Goal: Task Accomplishment & Management: Complete application form

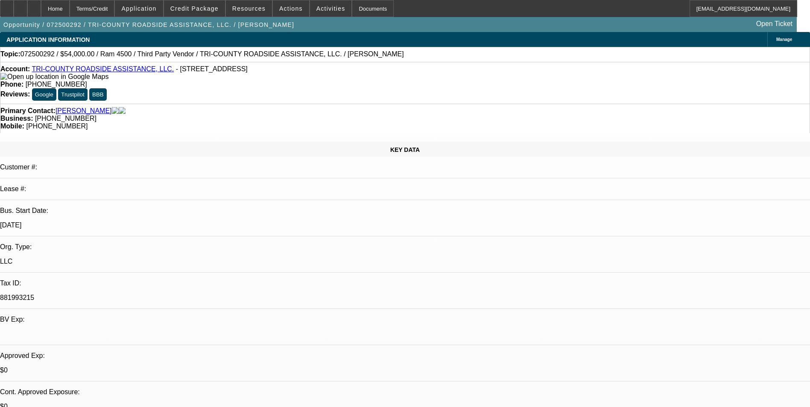
select select "0"
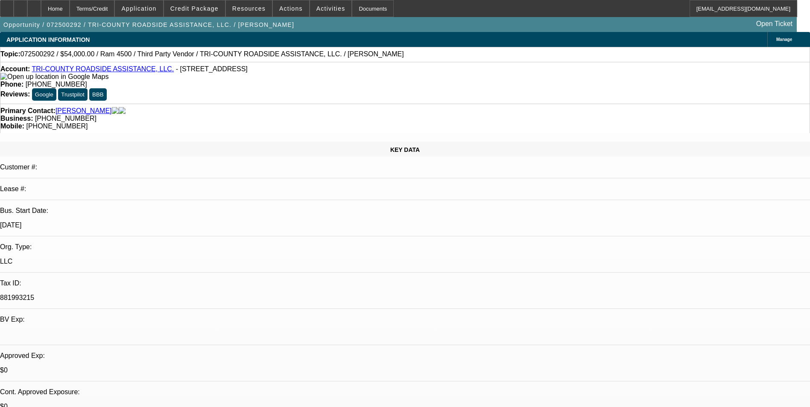
select select "0"
select select "1"
select select "2"
select select "6"
select select "1"
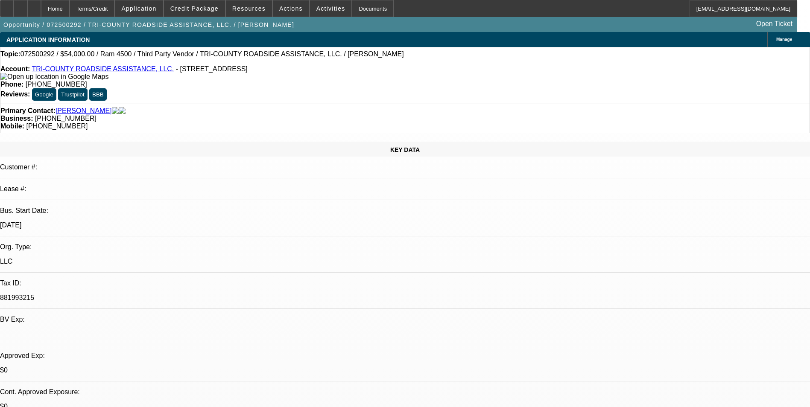
select select "2"
select select "6"
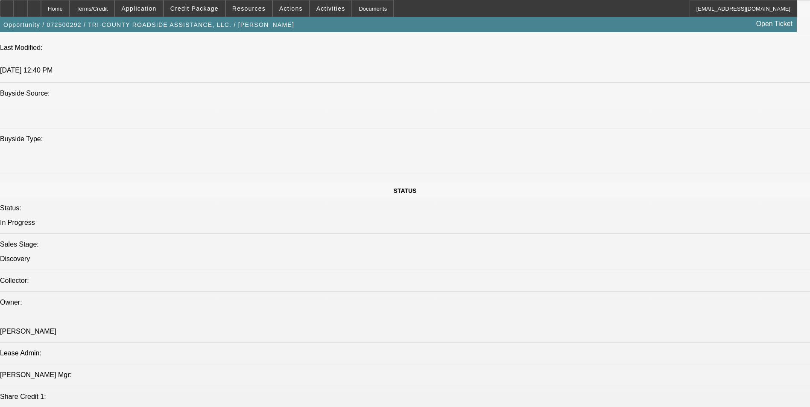
scroll to position [683, 0]
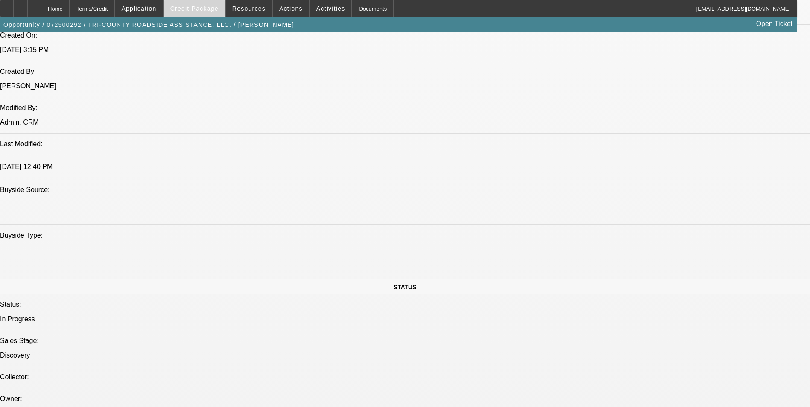
click at [206, 10] on span "Credit Package" at bounding box center [194, 8] width 48 height 7
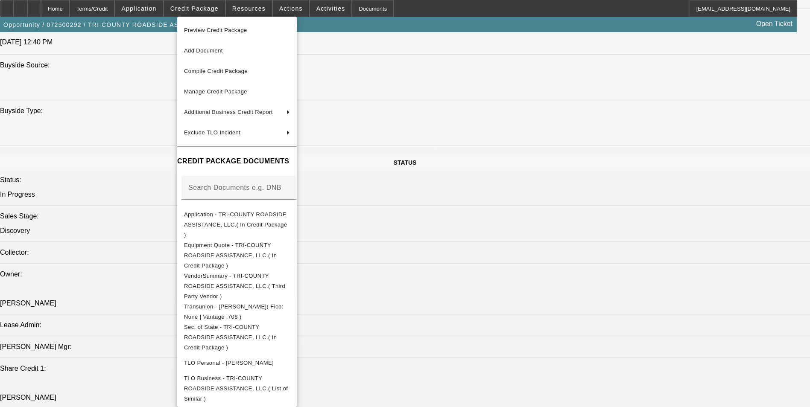
scroll to position [811, 0]
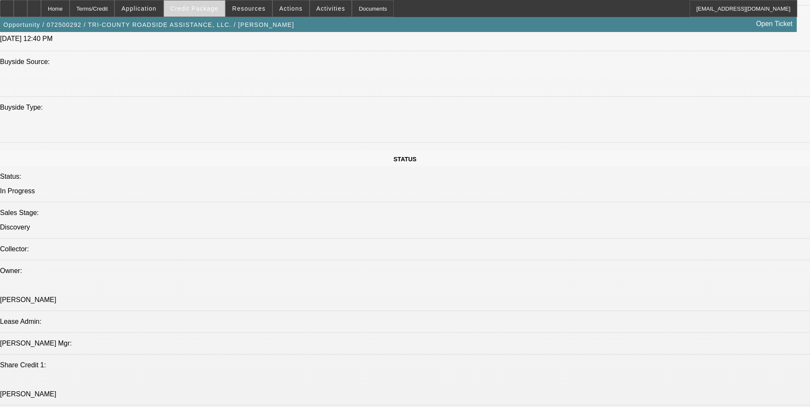
click at [196, 6] on span "Credit Package" at bounding box center [194, 8] width 48 height 7
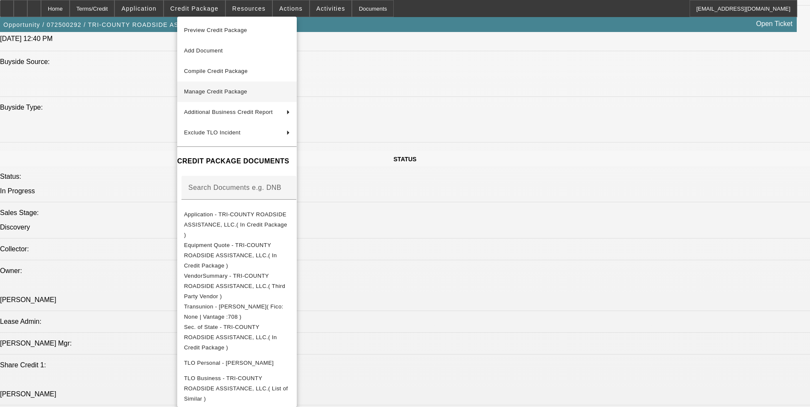
click at [252, 91] on span "Manage Credit Package" at bounding box center [237, 92] width 106 height 10
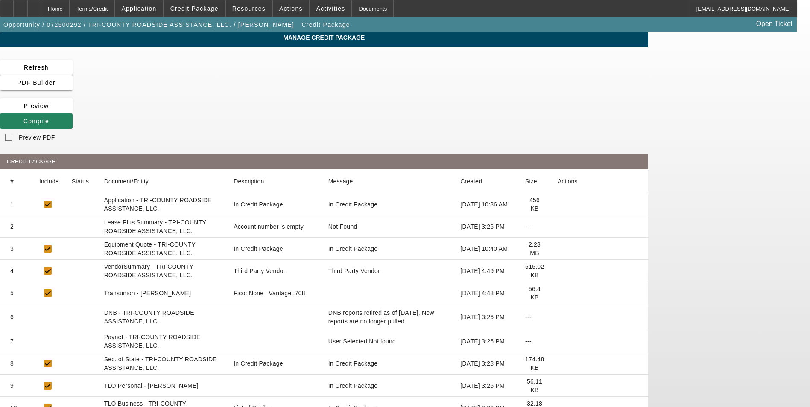
scroll to position [31, 0]
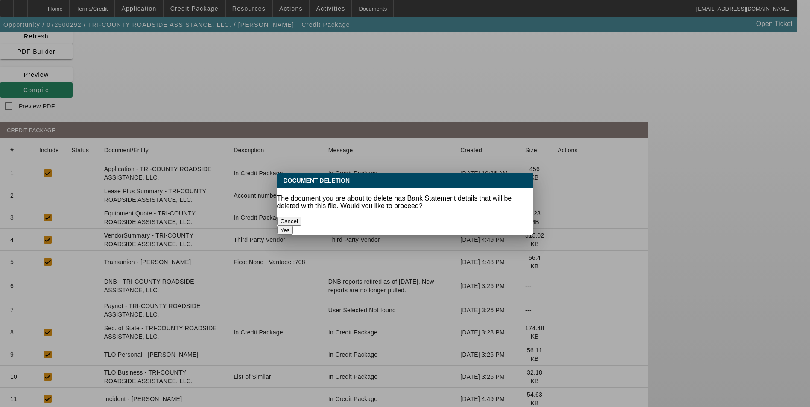
scroll to position [0, 0]
click at [293, 226] on button "Yes" at bounding box center [285, 230] width 16 height 9
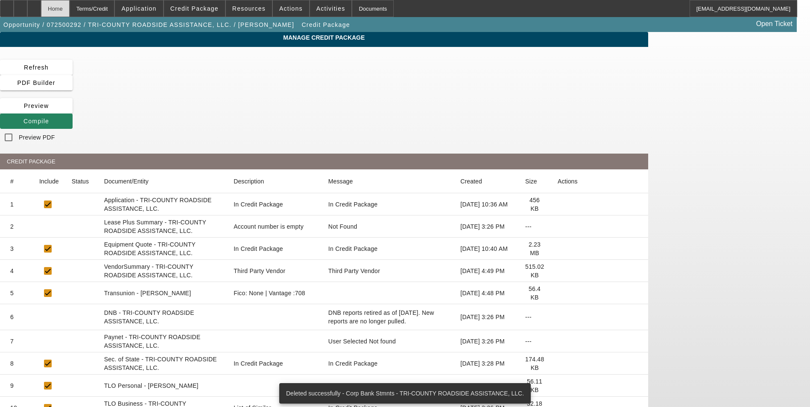
click at [70, 13] on div "Home" at bounding box center [55, 8] width 29 height 17
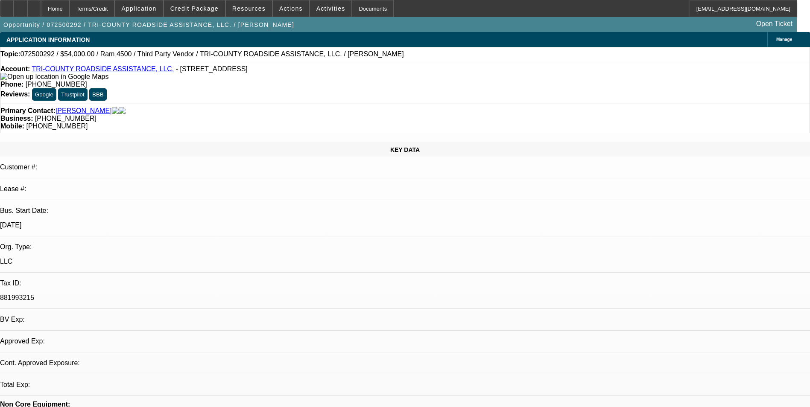
select select "0"
select select "2"
select select "0"
select select "6"
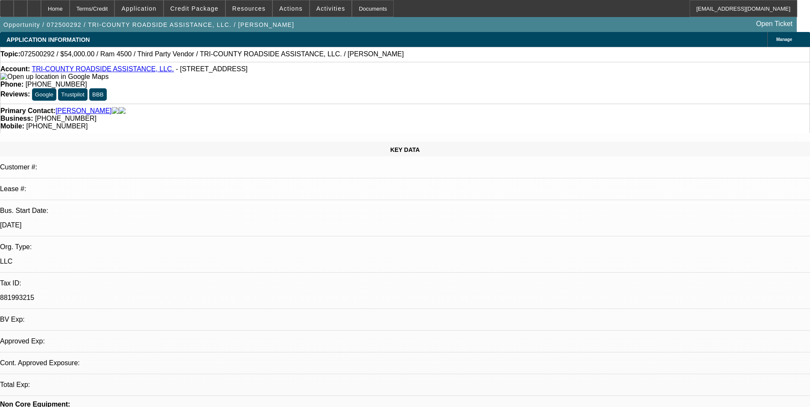
select select "0"
select select "2"
select select "0"
select select "6"
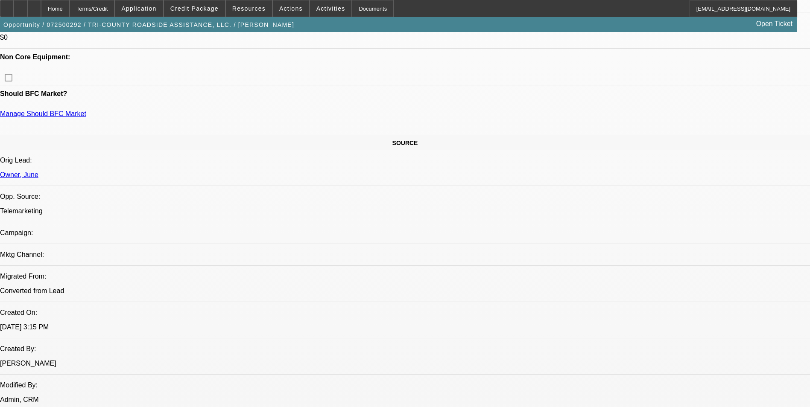
scroll to position [747, 0]
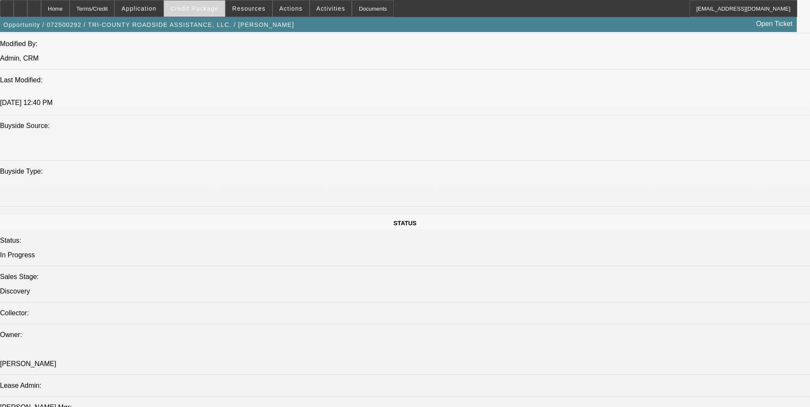
click at [196, 12] on span at bounding box center [194, 8] width 61 height 20
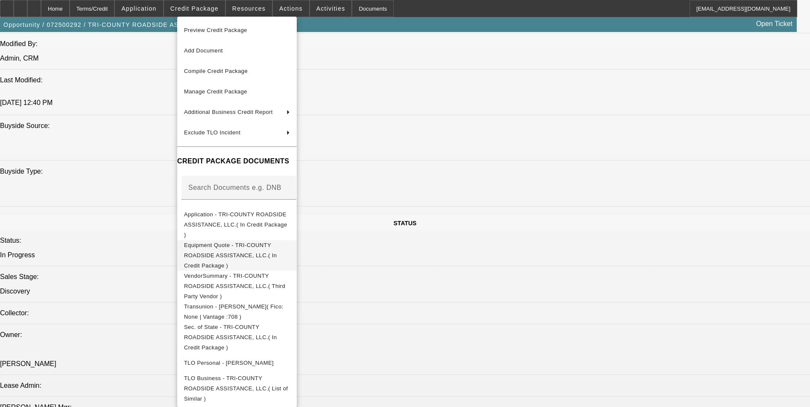
click at [277, 242] on span "Equipment Quote - TRI-COUNTY ROADSIDE ASSISTANCE, LLC.( In Credit Package )" at bounding box center [230, 255] width 93 height 27
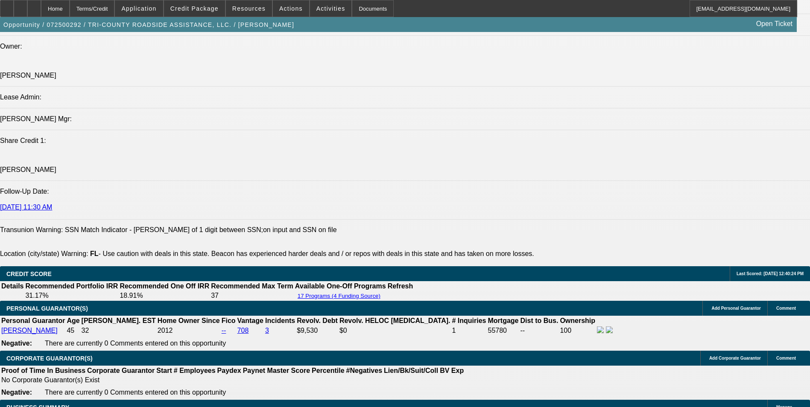
scroll to position [1046, 0]
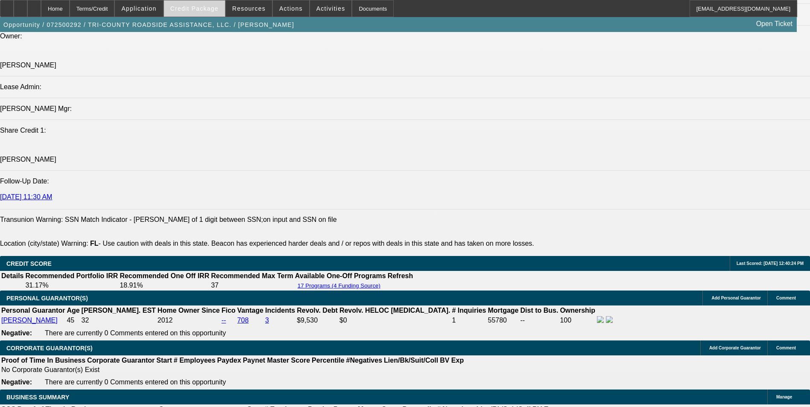
click at [195, 13] on span at bounding box center [194, 8] width 61 height 20
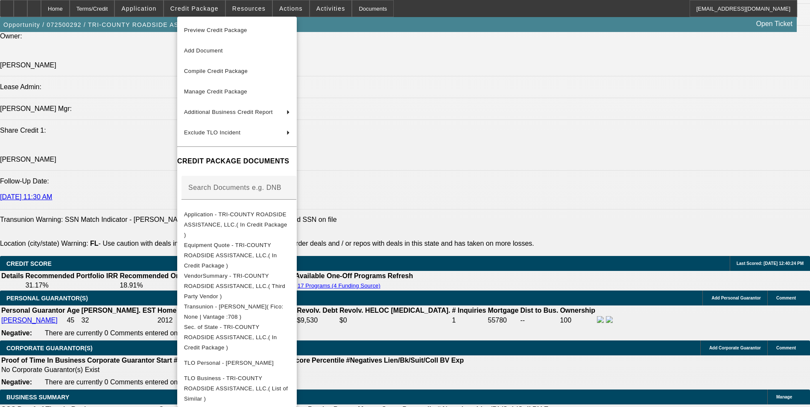
click at [437, 252] on div at bounding box center [405, 203] width 810 height 407
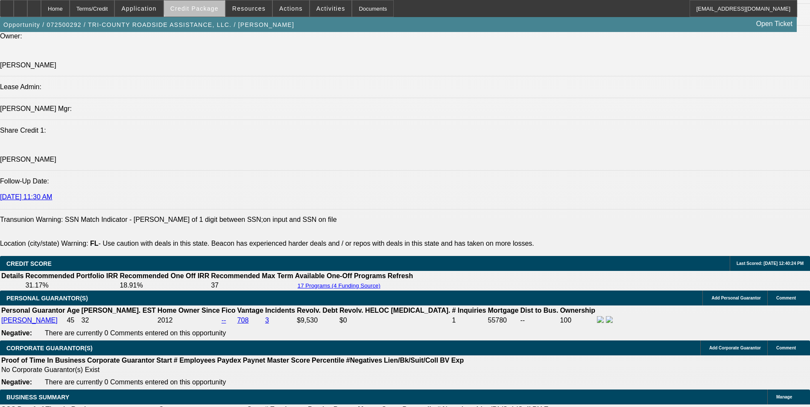
click at [215, 4] on span at bounding box center [194, 8] width 61 height 20
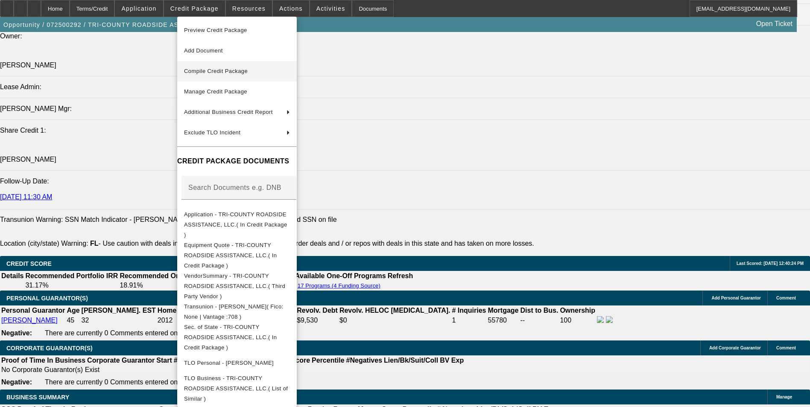
click at [244, 75] on span "Compile Credit Package" at bounding box center [237, 71] width 106 height 10
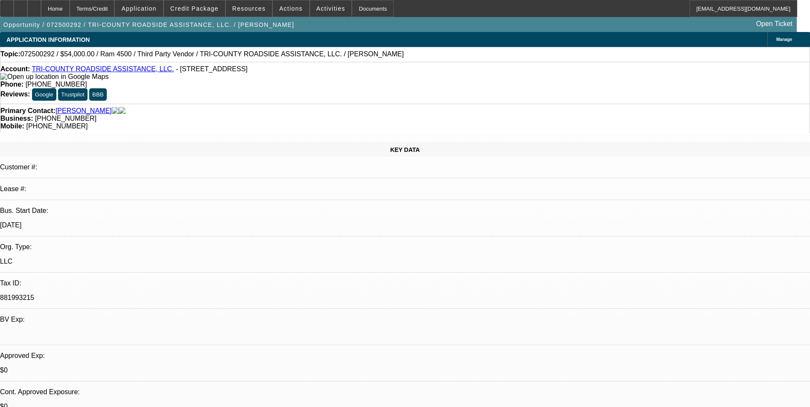
select select "0"
select select "2"
select select "0"
select select "6"
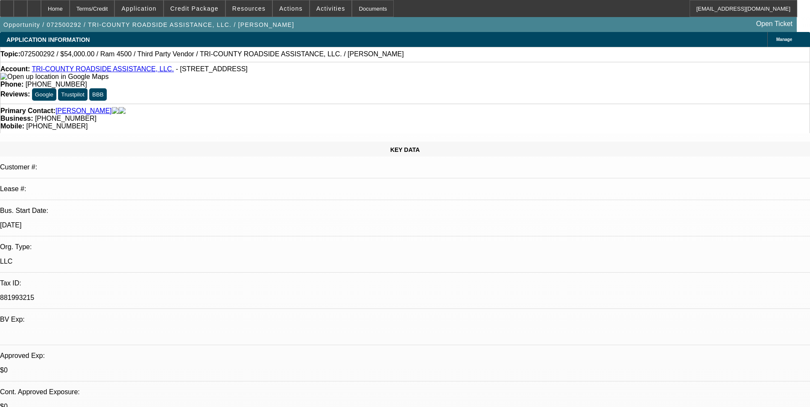
select select "0"
select select "2"
select select "0"
select select "6"
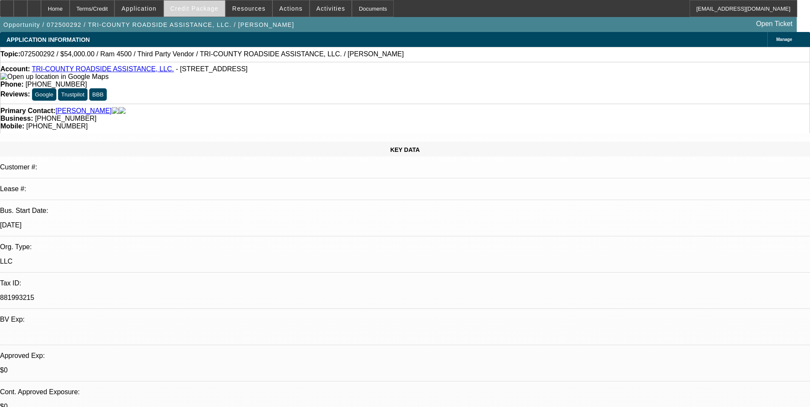
click at [199, 3] on span at bounding box center [194, 8] width 61 height 20
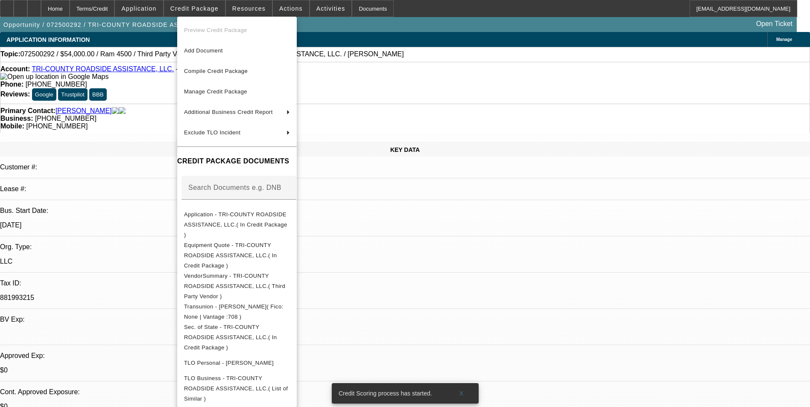
click at [133, 244] on div at bounding box center [405, 203] width 810 height 407
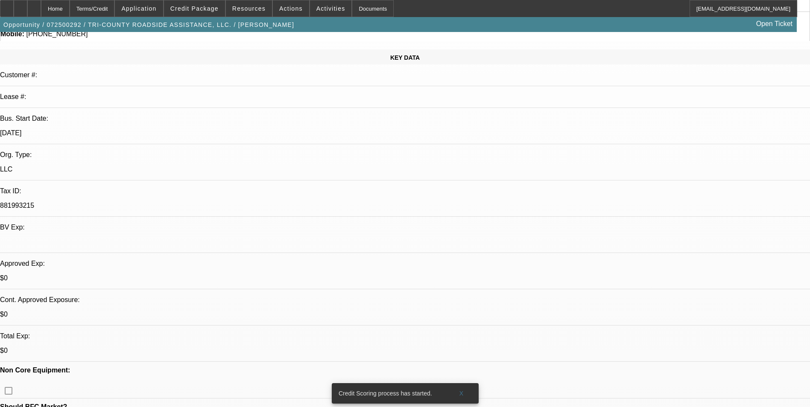
scroll to position [256, 0]
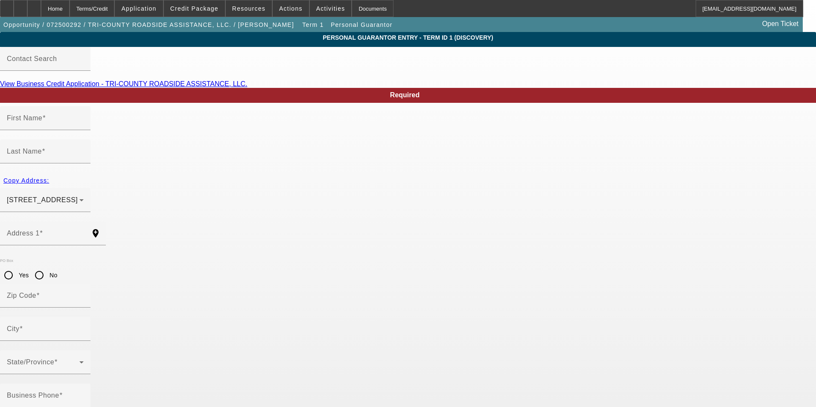
type input "[PERSON_NAME]"
type input "Walls"
type input "[STREET_ADDRESS]"
radio input "true"
type input "34266"
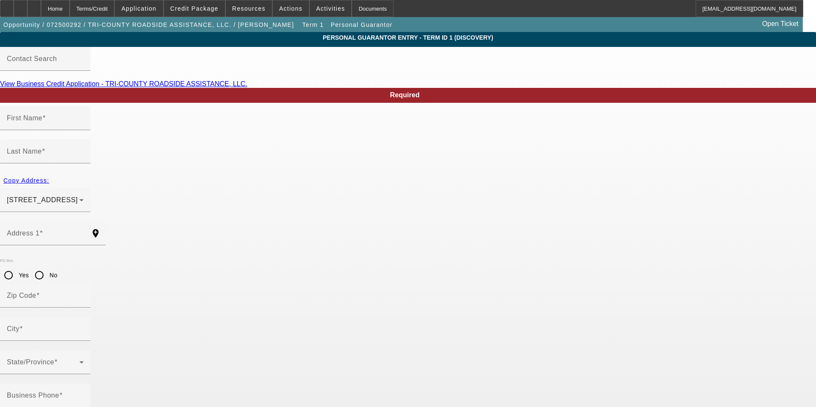
type input "Arcadia"
type input "[PHONE_NUMBER]"
type input "100"
type input "591-09-1980"
type input "[EMAIL_ADDRESS][DOMAIN_NAME]"
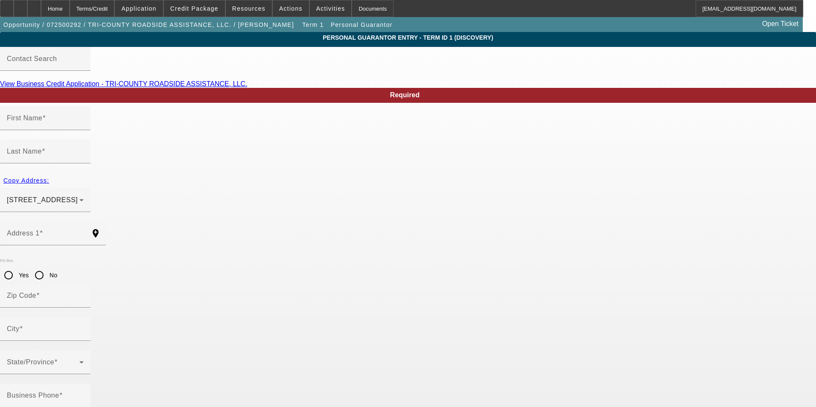
type input "L."
type input "[PHONE_NUMBER]"
click at [67, 12] on div "Home" at bounding box center [55, 8] width 29 height 17
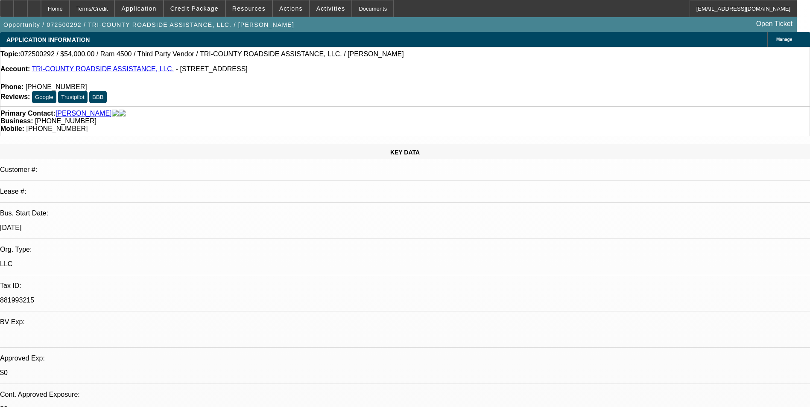
select select "0"
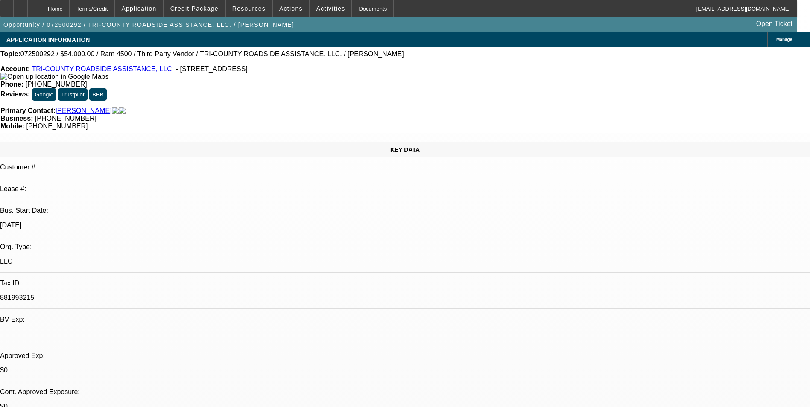
select select "0"
select select "2"
select select "0"
select select "6"
select select "0"
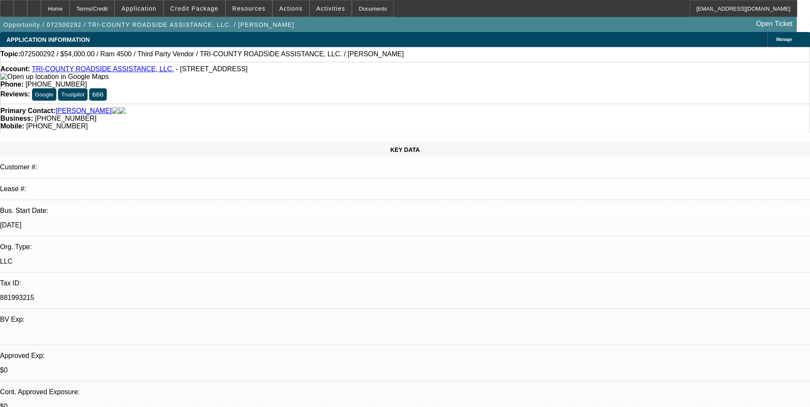
select select "0"
select select "2"
select select "0"
select select "6"
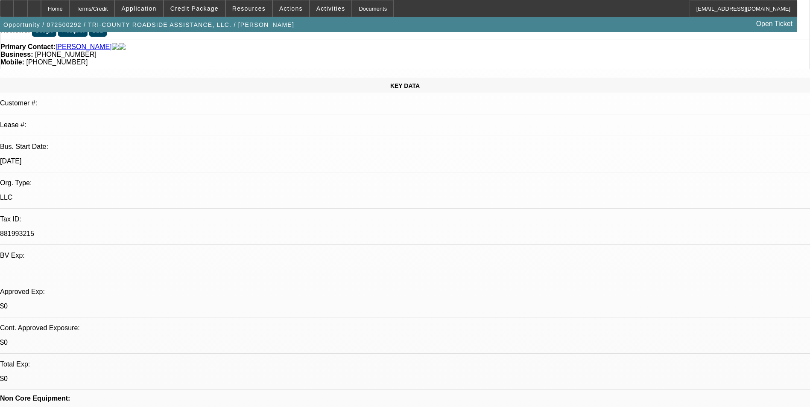
scroll to position [85, 0]
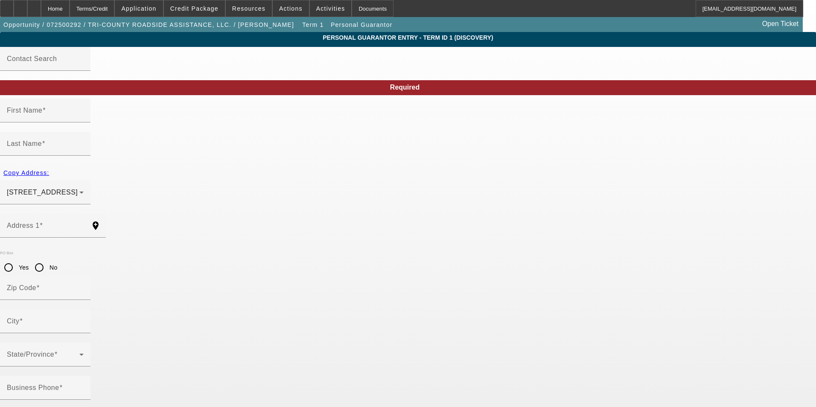
type input "[PERSON_NAME]"
type input "Walls"
type input "[STREET_ADDRESS]"
radio input "true"
type input "34266"
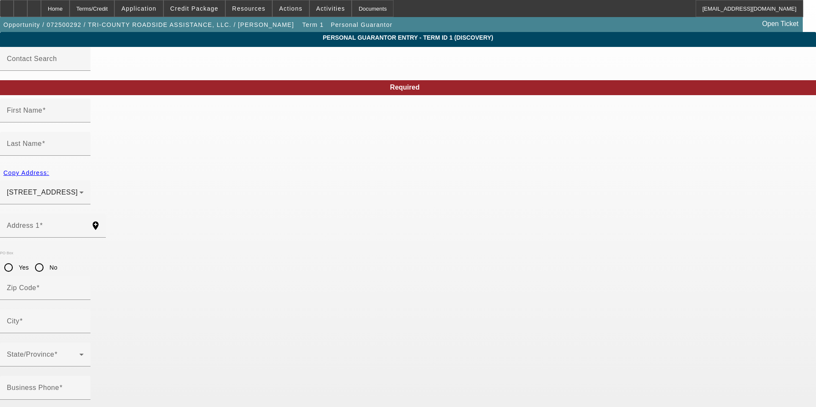
type input "Arcadia"
type input "[PHONE_NUMBER]"
type input "100"
type input "591-09-1980"
type input "[EMAIL_ADDRESS][DOMAIN_NAME]"
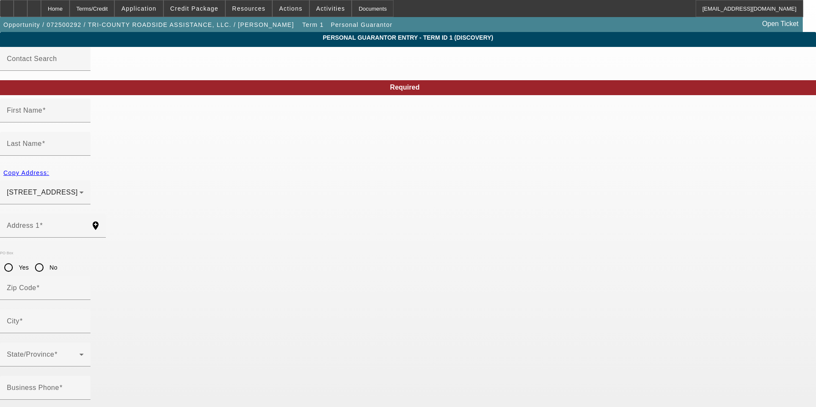
type input "L."
type input "[PHONE_NUMBER]"
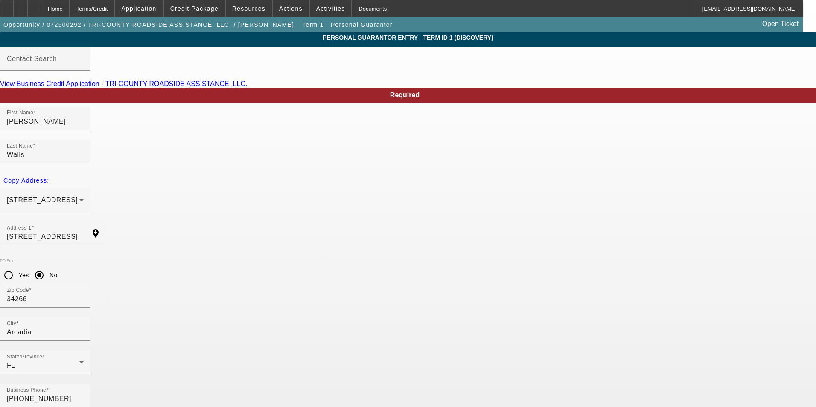
type input "591-09-1930"
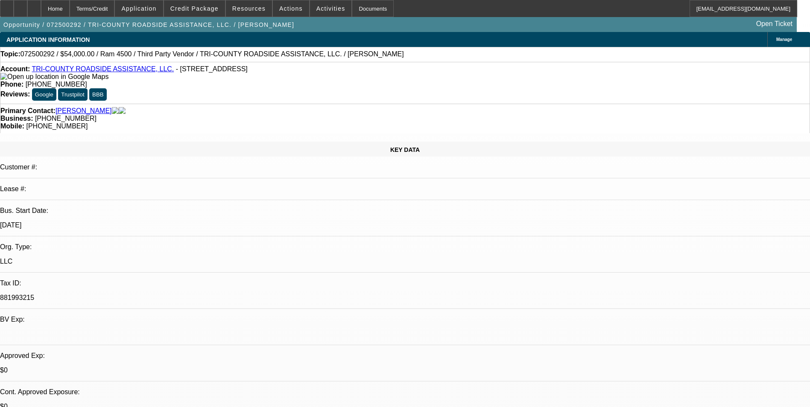
select select "0"
select select "2"
select select "0"
select select "6"
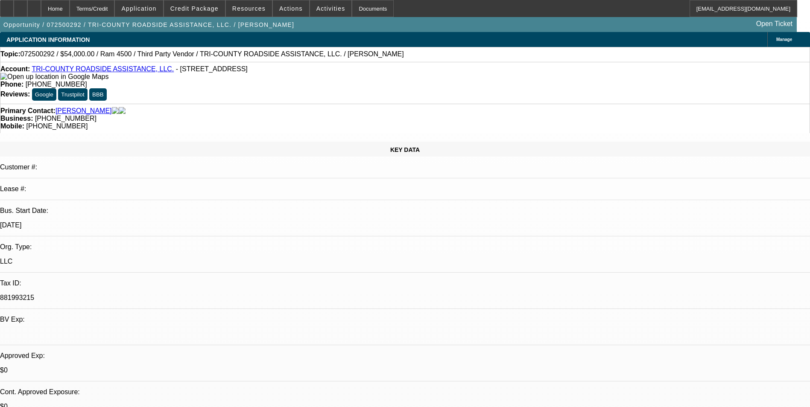
select select "0"
select select "2"
select select "0"
select select "6"
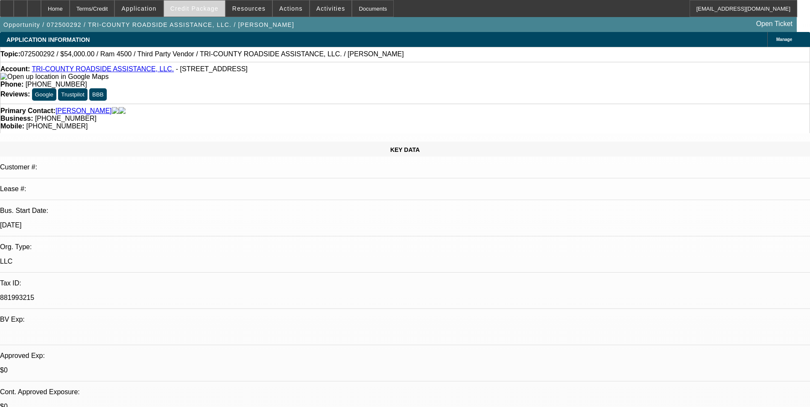
click at [203, 7] on span "Credit Package" at bounding box center [194, 8] width 48 height 7
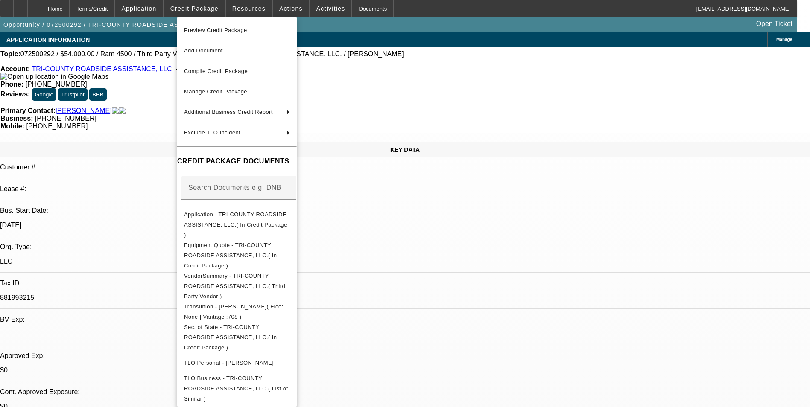
drag, startPoint x: 273, startPoint y: 91, endPoint x: 484, endPoint y: 93, distance: 210.9
click at [274, 91] on span "Manage Credit Package" at bounding box center [237, 92] width 106 height 10
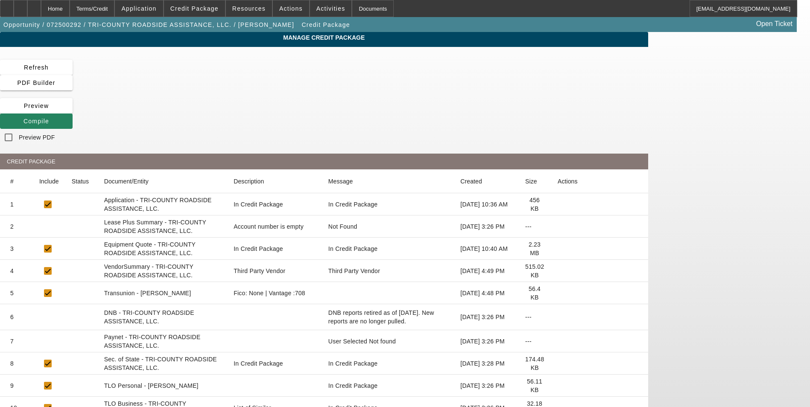
click at [558, 293] on icon at bounding box center [558, 293] width 0 height 0
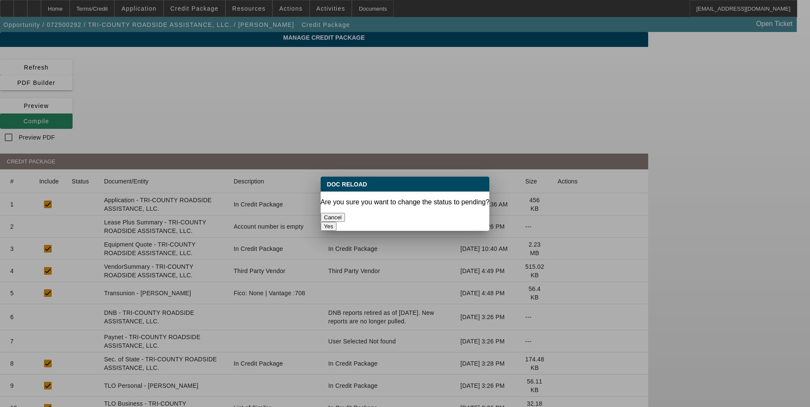
click at [337, 222] on button "Yes" at bounding box center [329, 226] width 16 height 9
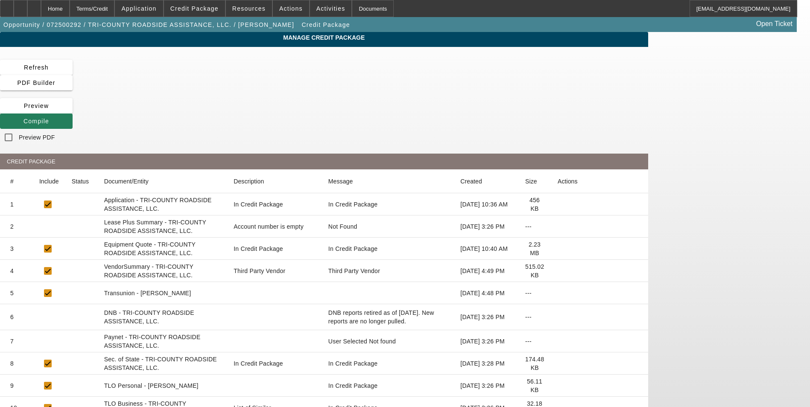
click at [23, 118] on icon at bounding box center [23, 121] width 0 height 7
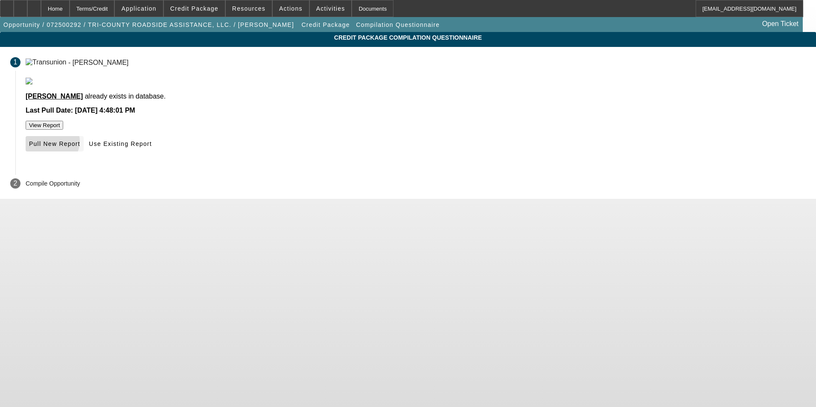
click at [80, 147] on span "Pull New Report" at bounding box center [54, 143] width 51 height 7
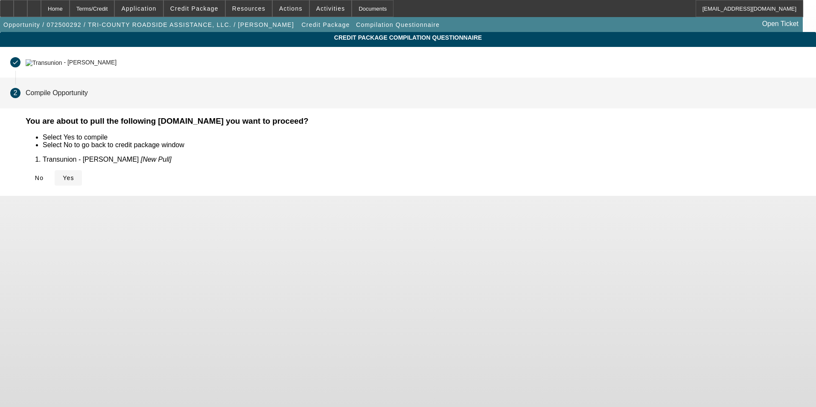
click at [74, 175] on span "Yes" at bounding box center [69, 178] width 12 height 7
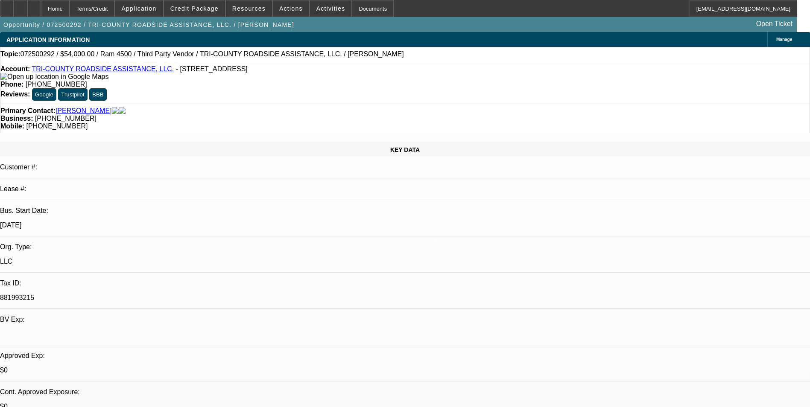
select select "0"
select select "2"
select select "0"
select select "6"
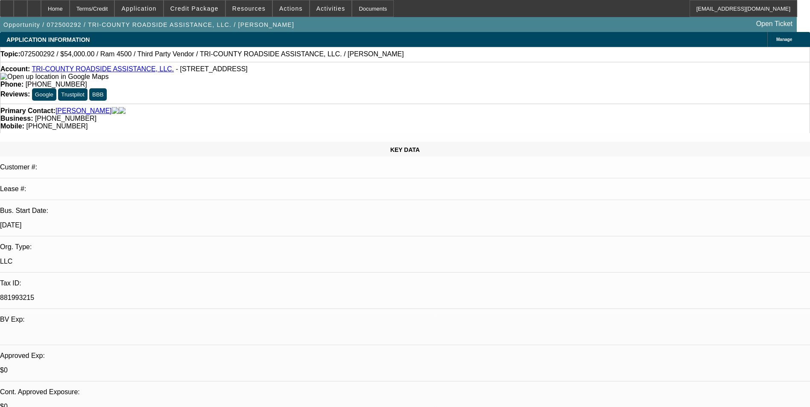
select select "0"
select select "2"
select select "0"
select select "6"
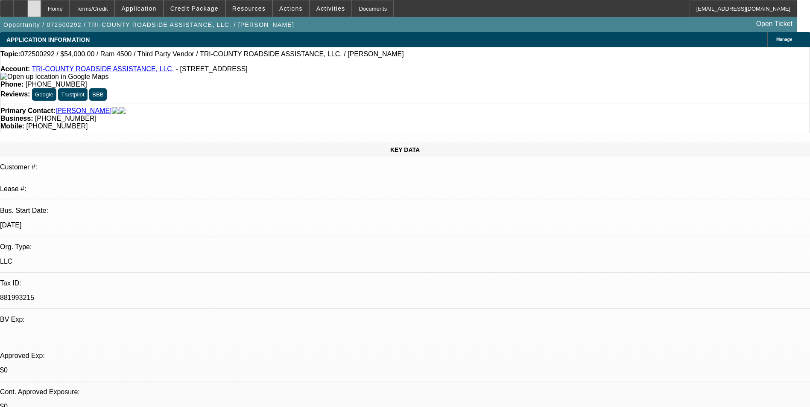
click at [34, 6] on icon at bounding box center [34, 6] width 0 height 0
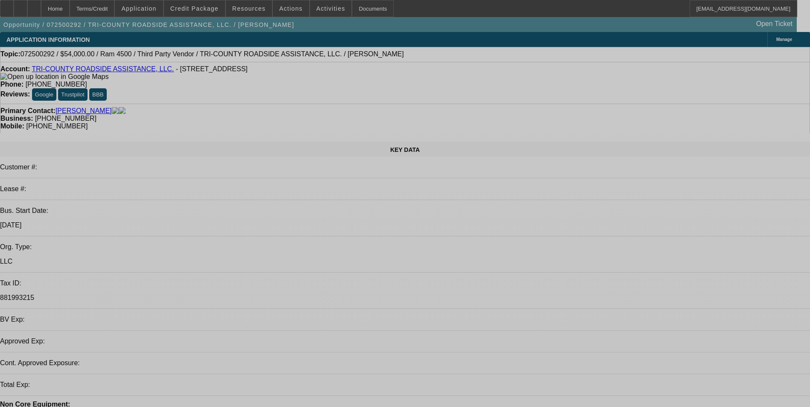
select select "0"
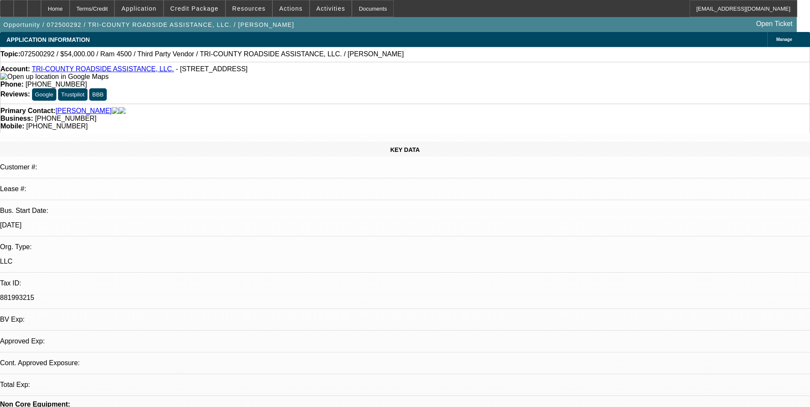
select select "0"
select select "1"
select select "2"
select select "6"
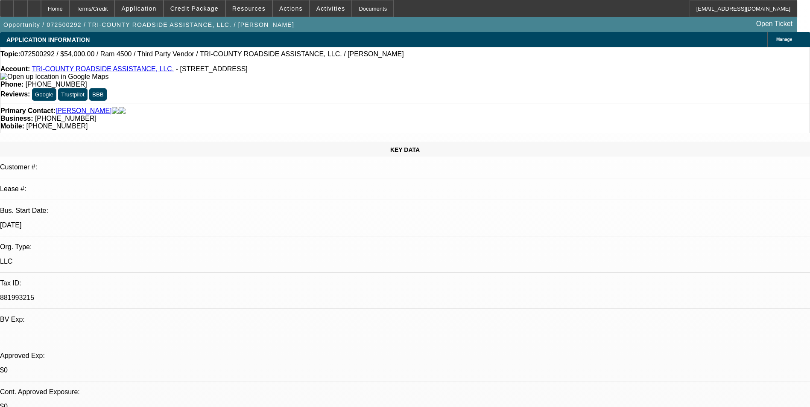
select select "1"
select select "2"
select select "6"
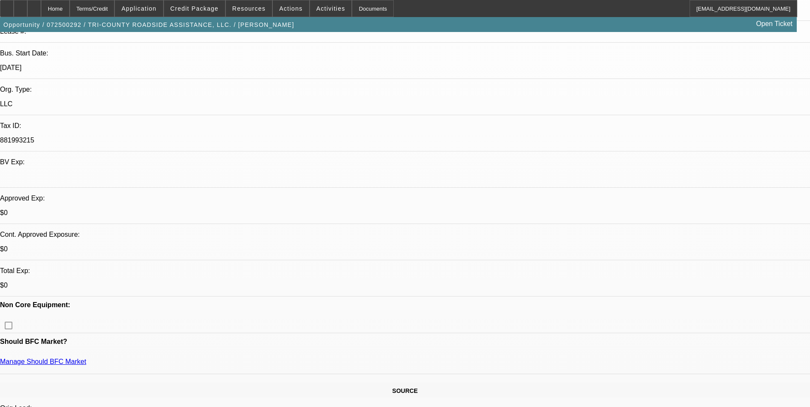
scroll to position [171, 0]
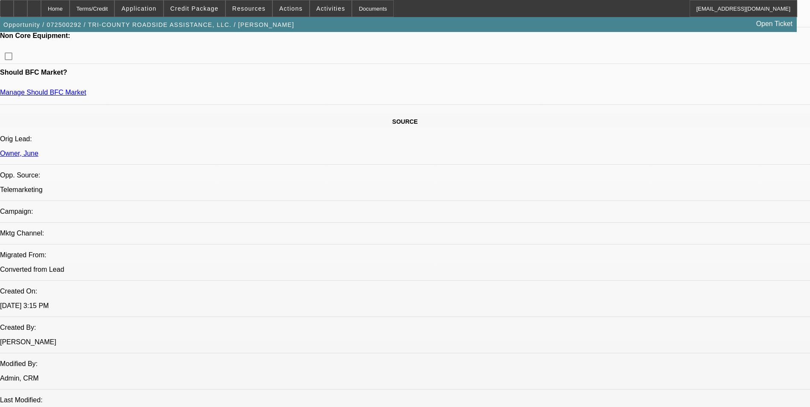
scroll to position [85, 0]
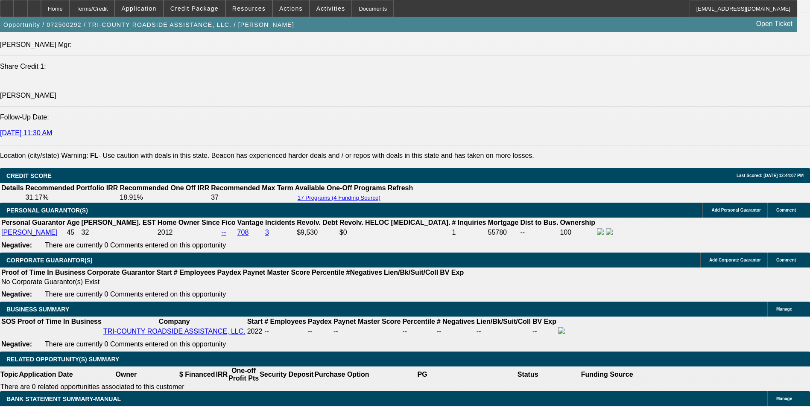
scroll to position [1153, 0]
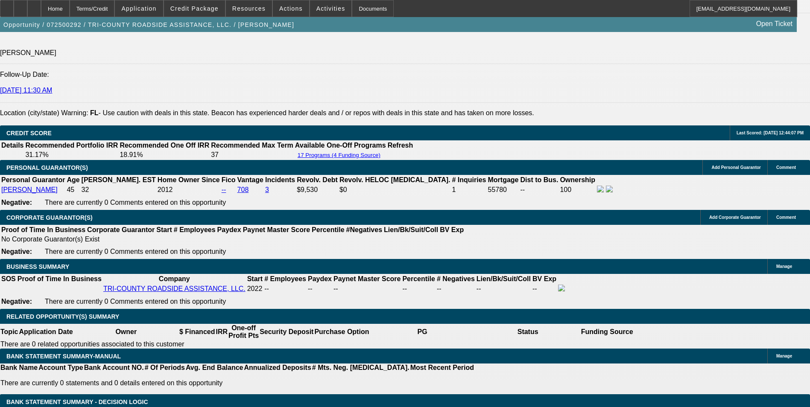
select select "0.2"
type input "$10,800.00"
type input "UNKNOWN"
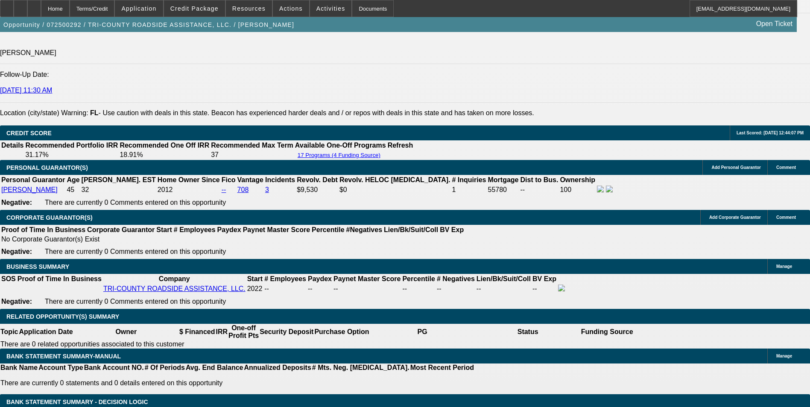
type input "$1,476.49"
drag, startPoint x: 188, startPoint y: 204, endPoint x: 204, endPoint y: 205, distance: 16.7
type input "2"
type input "$1,237.36"
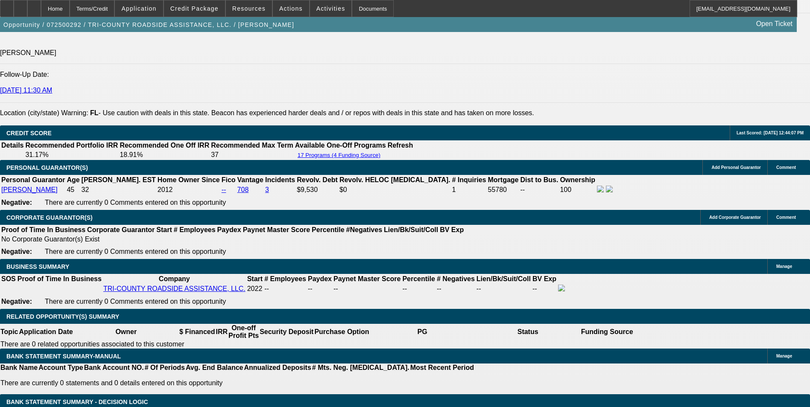
type input "21"
type input "$1,627.56"
type input "21"
drag, startPoint x: 159, startPoint y: 93, endPoint x: 153, endPoint y: 96, distance: 7.3
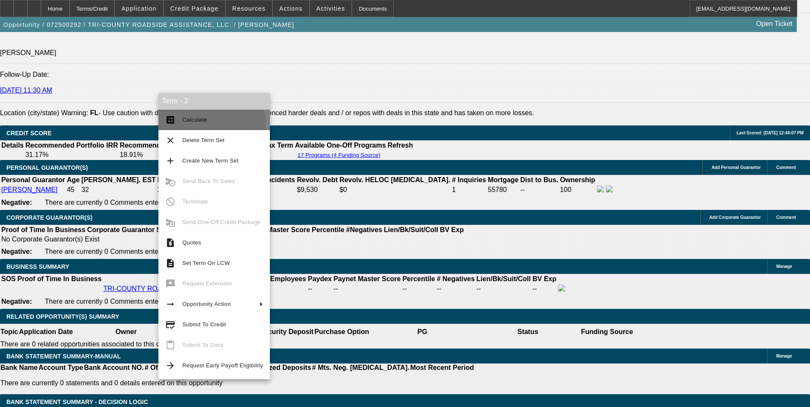
click at [201, 125] on span "Calculate" at bounding box center [222, 120] width 81 height 10
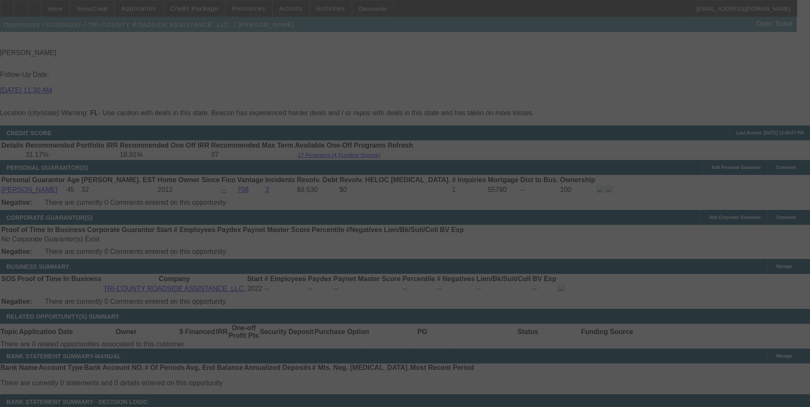
select select "0.2"
select select "0"
select select "2"
select select "0"
select select "6"
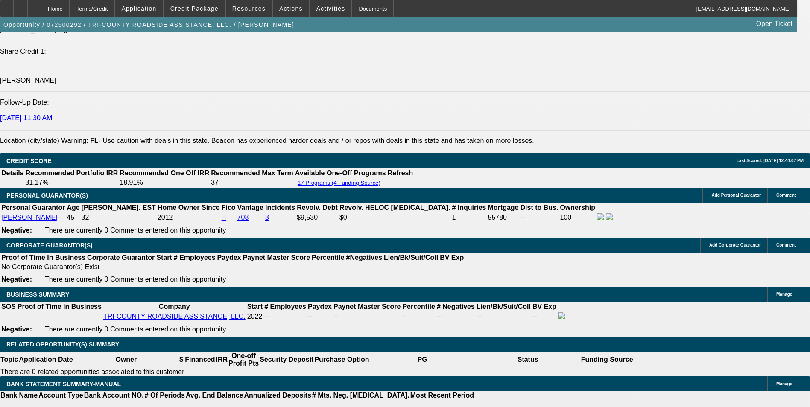
scroll to position [1110, 0]
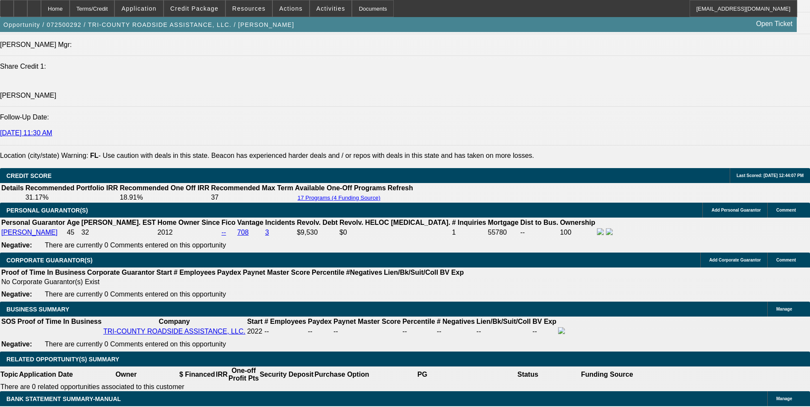
drag, startPoint x: 437, startPoint y: 240, endPoint x: 432, endPoint y: 238, distance: 5.3
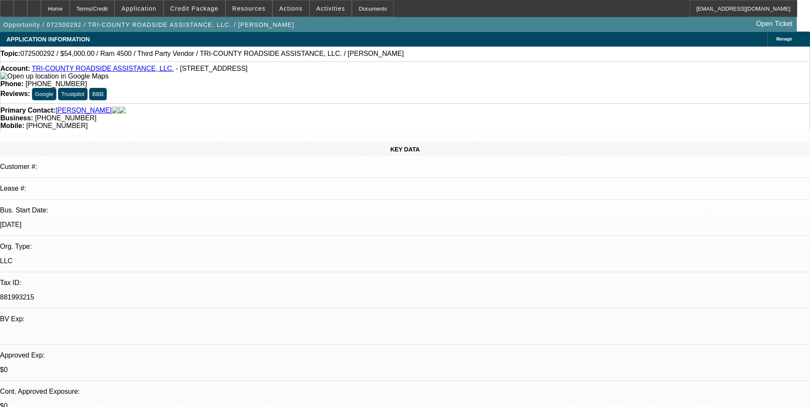
scroll to position [0, 0]
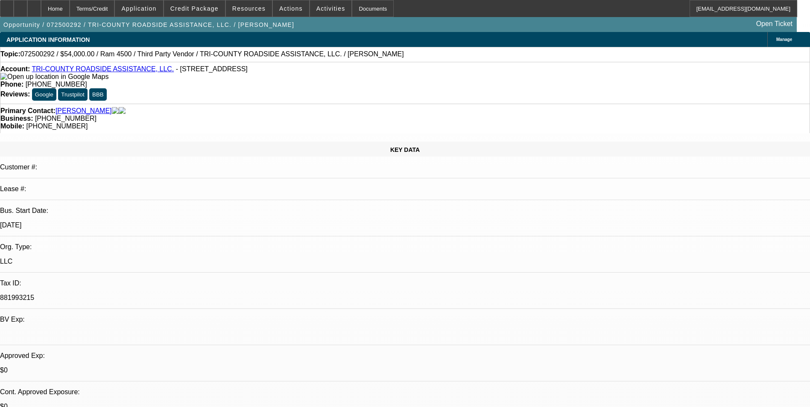
drag, startPoint x: 159, startPoint y: 71, endPoint x: 269, endPoint y: 70, distance: 110.1
click at [269, 70] on div "Account: TRI-COUNTY ROADSIDE ASSISTANCE, LLC. - 2556 SW Highway 17, Arcadia, FL…" at bounding box center [404, 72] width 809 height 15
copy span "2556 SW Highway 17, Arcadia, FL 34266"
click at [187, 72] on span "- [STREET_ADDRESS]" at bounding box center [212, 68] width 72 height 7
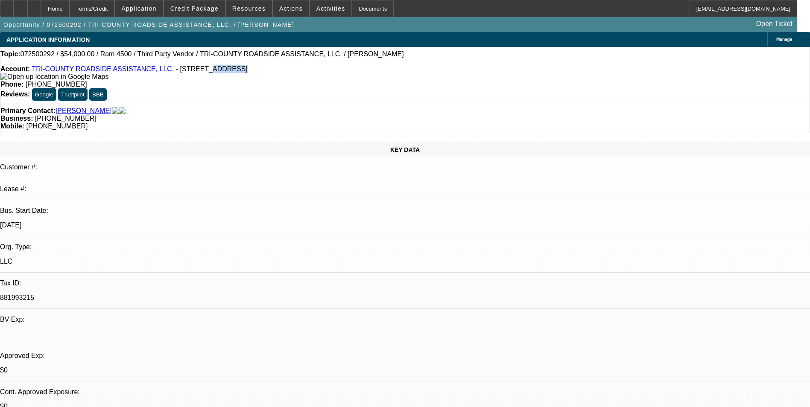
click at [187, 72] on span "- [STREET_ADDRESS]" at bounding box center [212, 68] width 72 height 7
drag, startPoint x: 187, startPoint y: 72, endPoint x: 166, endPoint y: 69, distance: 21.1
click at [176, 70] on span "- [STREET_ADDRESS]" at bounding box center [212, 68] width 72 height 7
click at [176, 71] on span "- [STREET_ADDRESS]" at bounding box center [212, 68] width 72 height 7
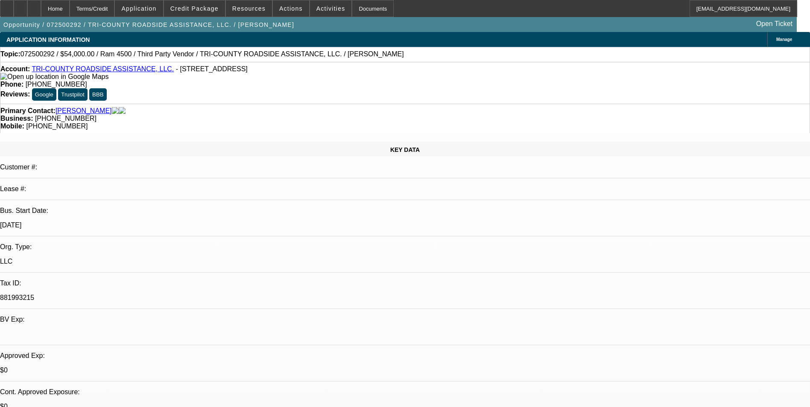
drag, startPoint x: 161, startPoint y: 73, endPoint x: 267, endPoint y: 73, distance: 106.3
click at [267, 73] on div "Account: TRI-COUNTY ROADSIDE ASSISTANCE, LLC. - 2556 SW Highway 17, Arcadia, FL…" at bounding box center [404, 72] width 809 height 15
copy span "2556 SW Highway 17, Arcadia, FL 34266"
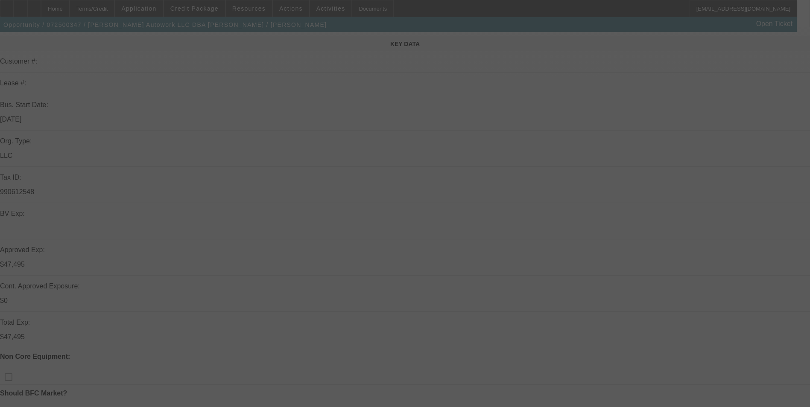
scroll to position [213, 0]
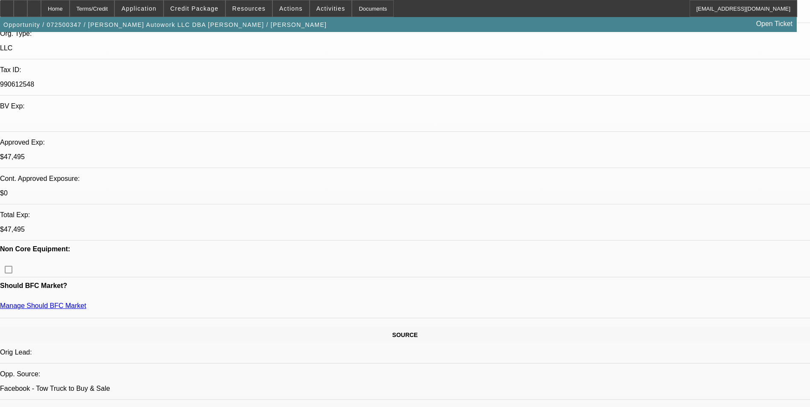
select select "0"
select select "2"
select select "0.1"
select select "0"
select select "2"
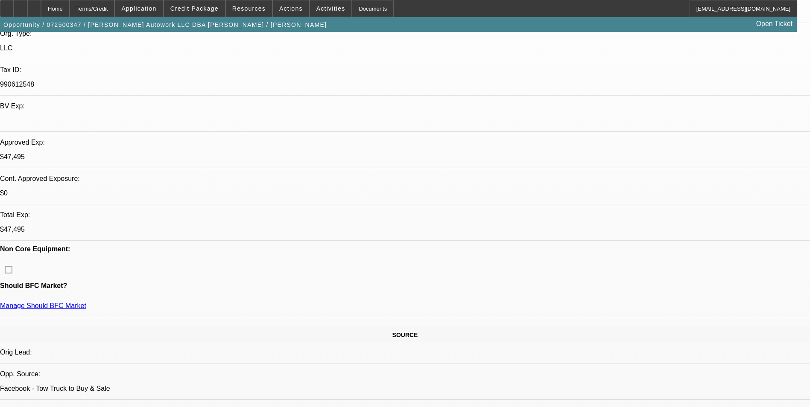
select select "0.1"
select select "0"
select select "2"
select select "0.1"
select select "0"
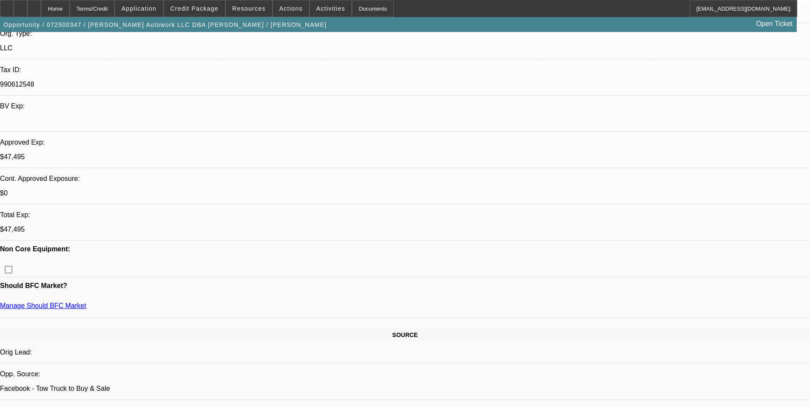
select select "2"
select select "0.1"
select select "1"
select select "2"
select select "4"
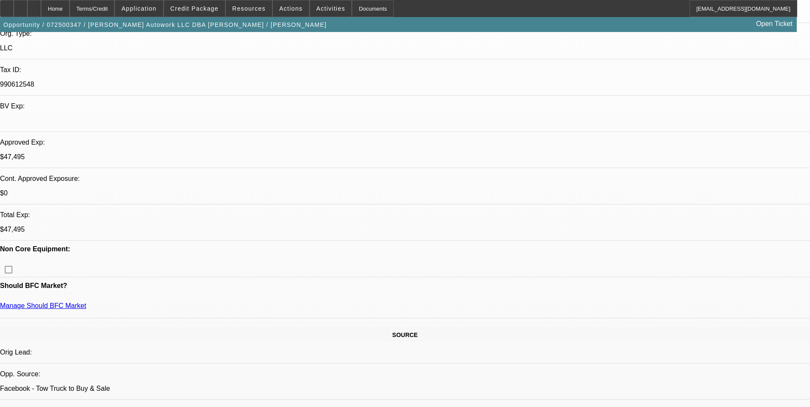
select select "1"
select select "2"
select select "4"
select select "1"
select select "2"
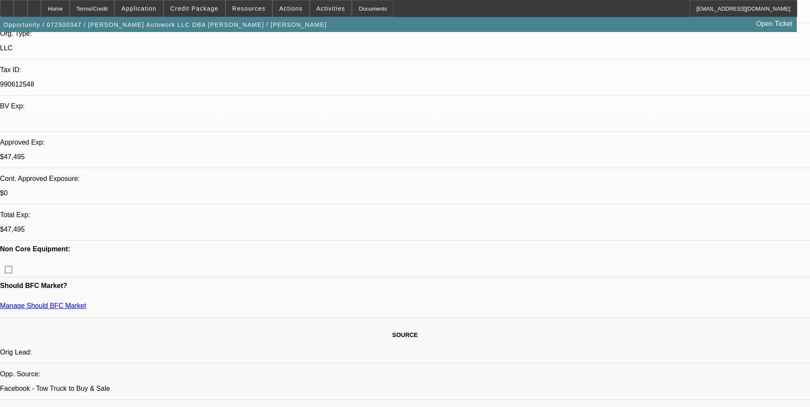
select select "4"
select select "1"
select select "2"
select select "4"
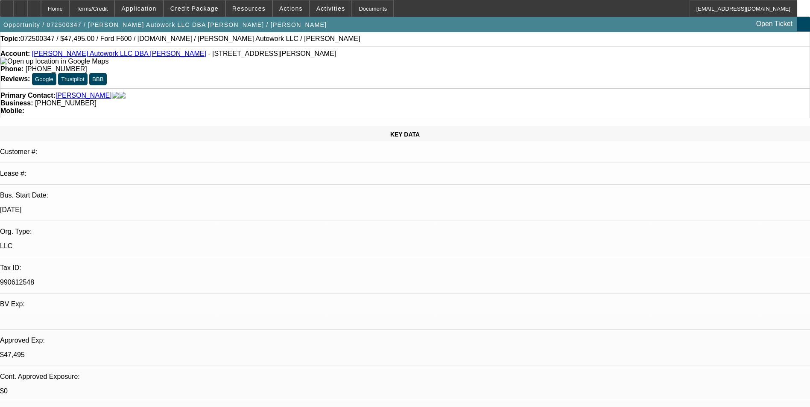
scroll to position [43, 0]
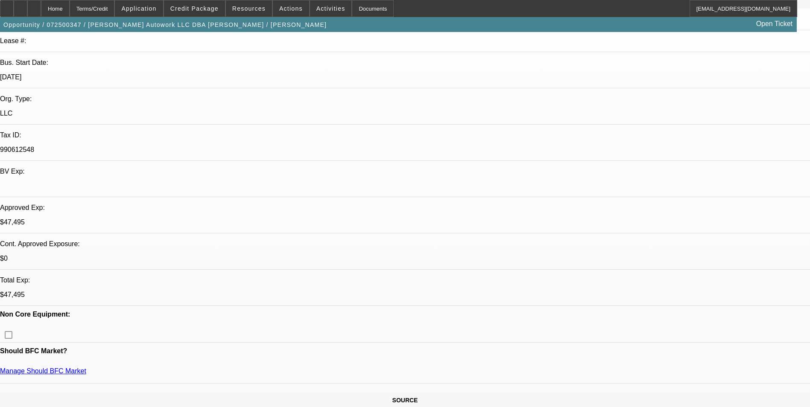
scroll to position [171, 0]
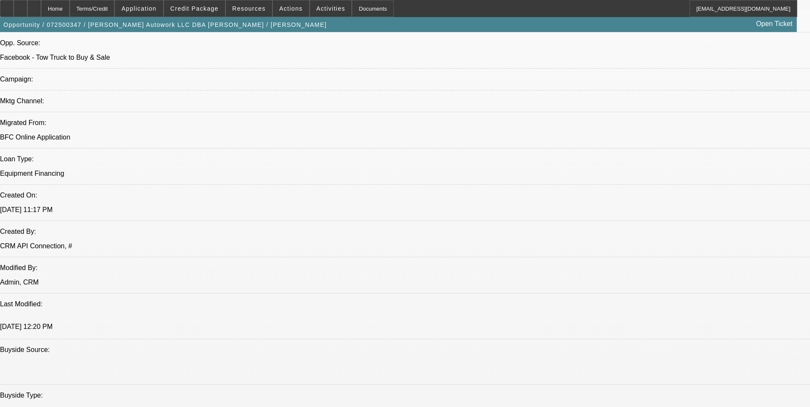
scroll to position [555, 0]
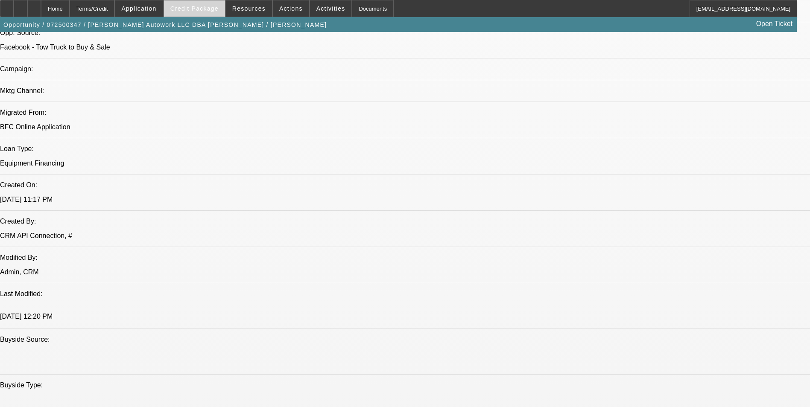
click at [196, 10] on span "Credit Package" at bounding box center [194, 8] width 48 height 7
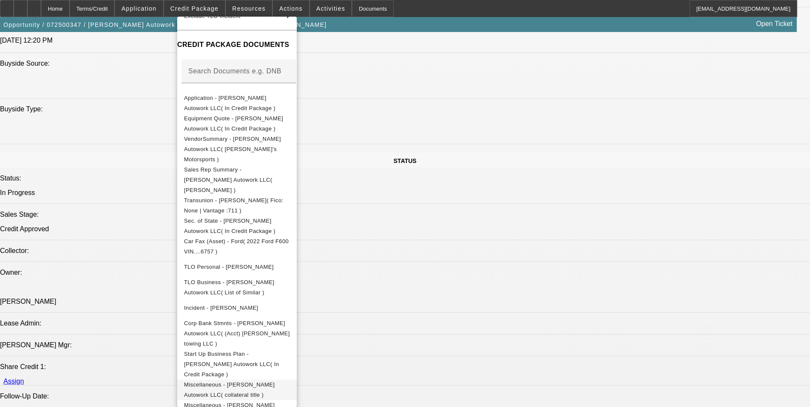
scroll to position [811, 0]
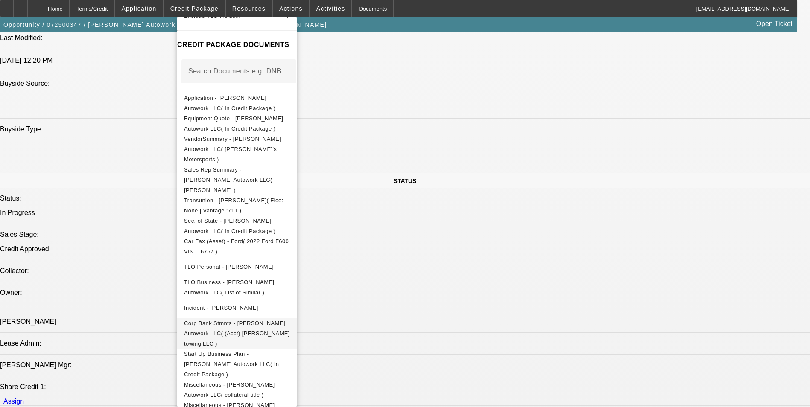
click at [270, 320] on span "Corp Bank Stmnts - Jaimes Autowork LLC( (Acct) Jaimes towing LLC )" at bounding box center [237, 333] width 106 height 27
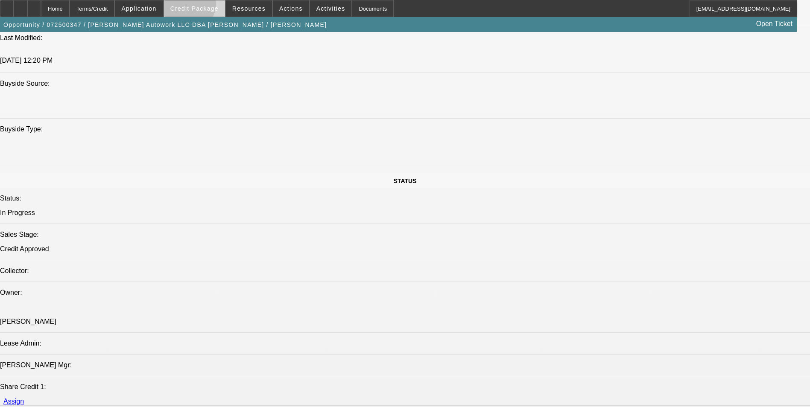
click at [199, 6] on span "Credit Package" at bounding box center [194, 8] width 48 height 7
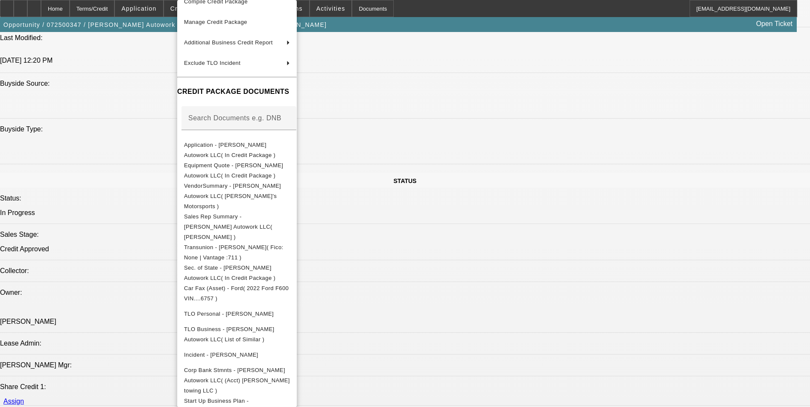
scroll to position [100, 0]
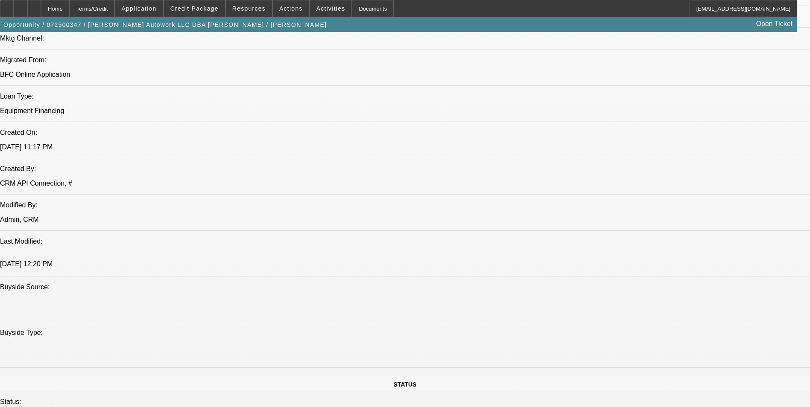
scroll to position [598, 0]
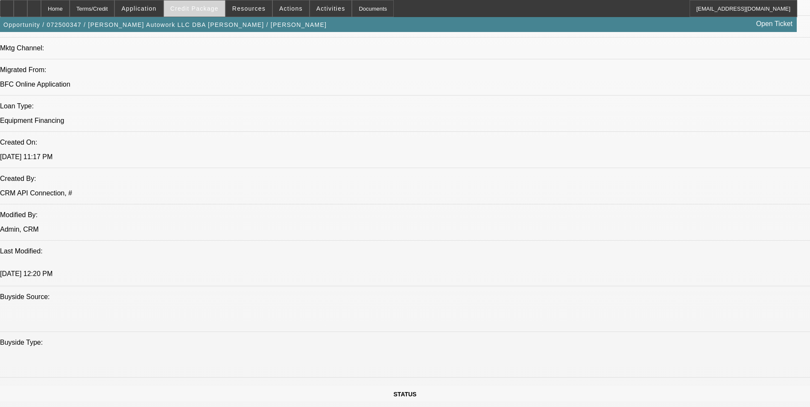
click at [203, 14] on span at bounding box center [194, 8] width 61 height 20
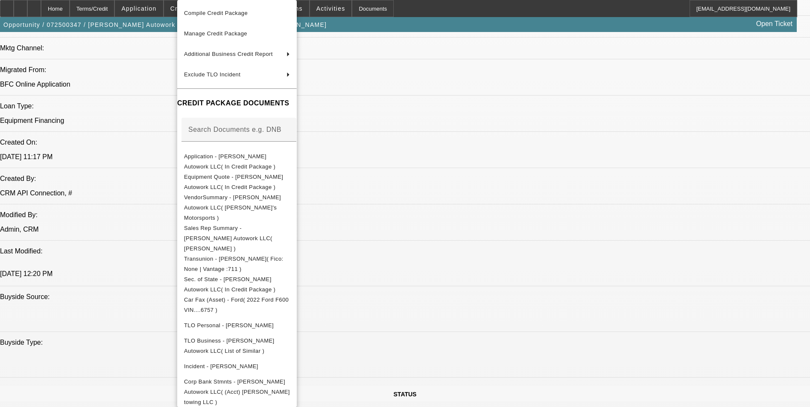
scroll to position [100, 0]
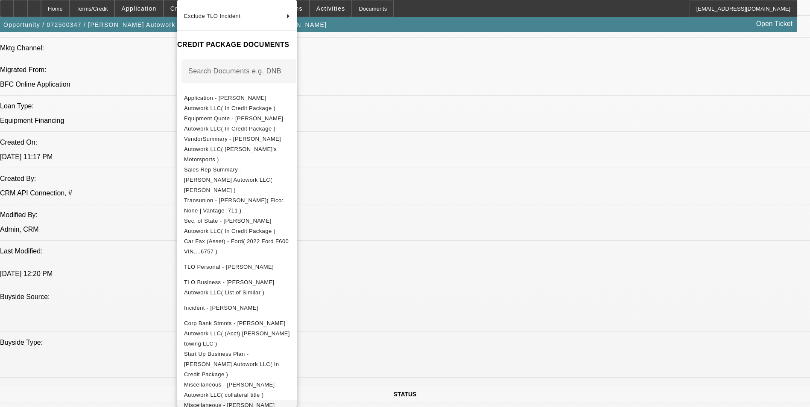
click at [280, 402] on span "Miscellaneous - Jaimes Autowork LLC( Collateral truck pics )" at bounding box center [232, 410] width 96 height 17
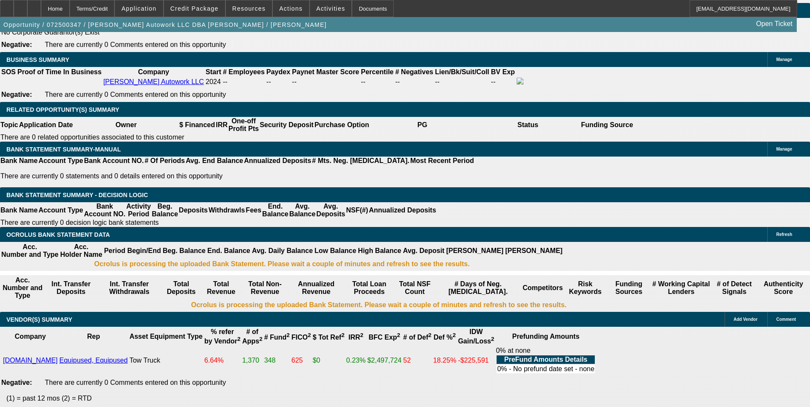
scroll to position [1323, 0]
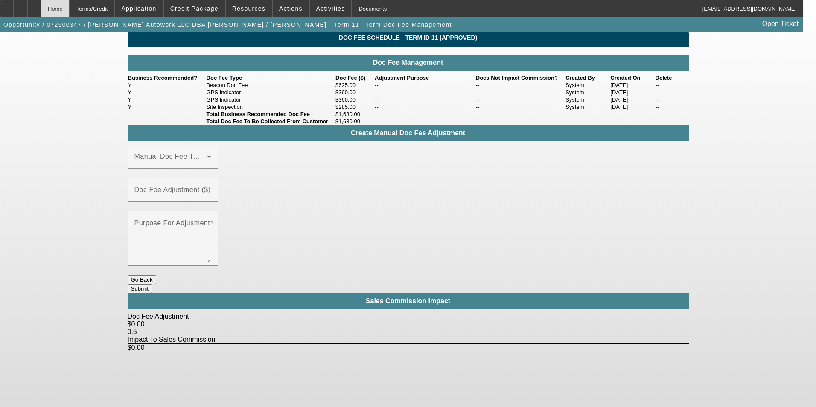
click at [70, 7] on div "Home" at bounding box center [55, 8] width 29 height 17
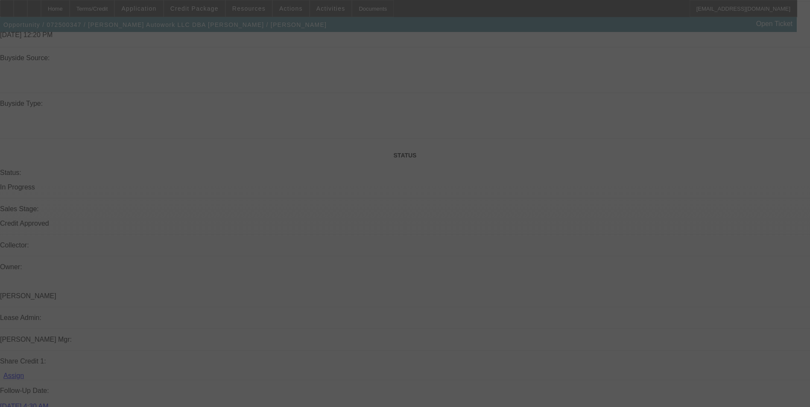
scroll to position [819, 0]
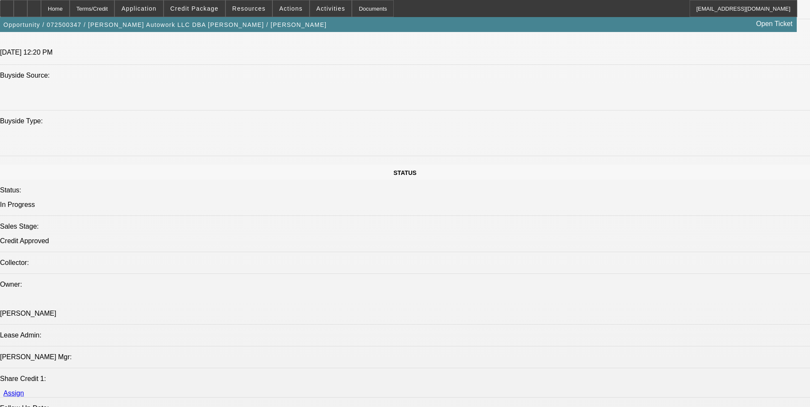
select select "0"
select select "2"
select select "0.1"
select select "4"
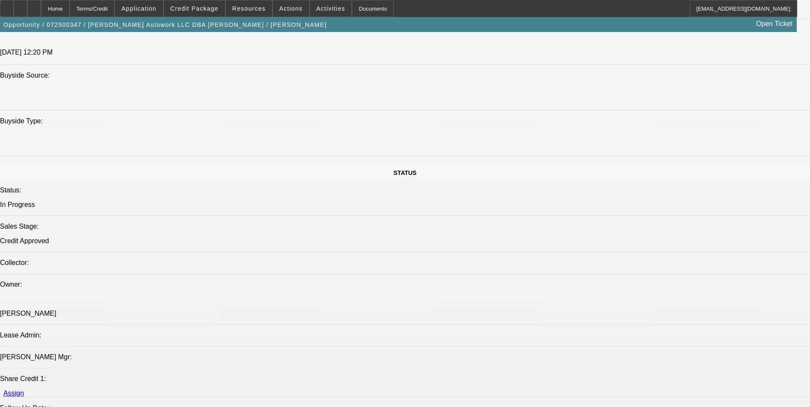
select select "0"
select select "2"
select select "0.1"
select select "4"
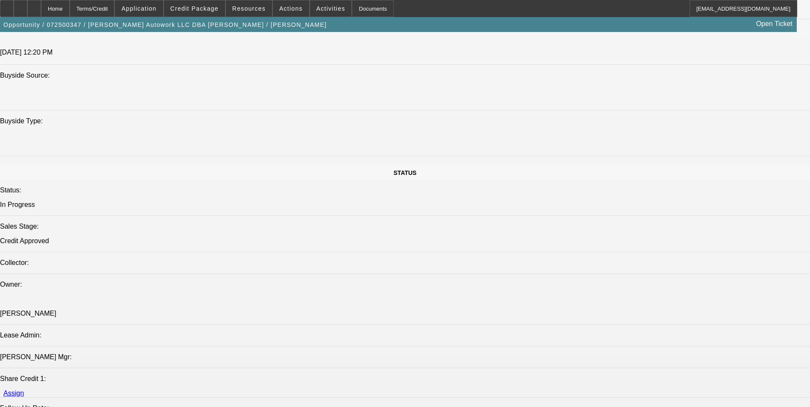
select select "0"
select select "2"
select select "0.1"
select select "4"
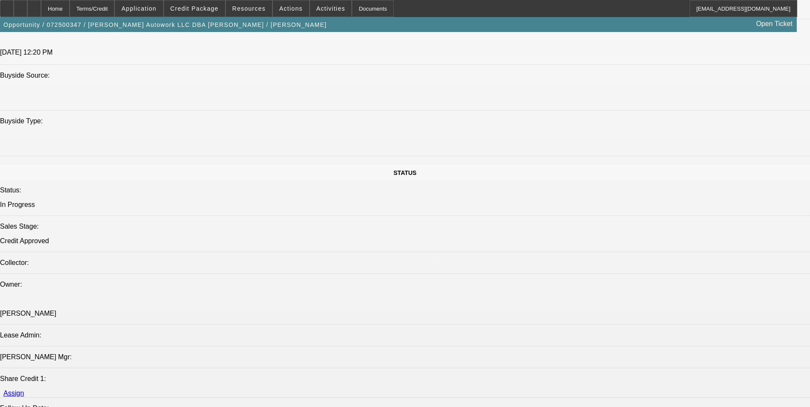
select select "0"
select select "2"
select select "0.1"
select select "4"
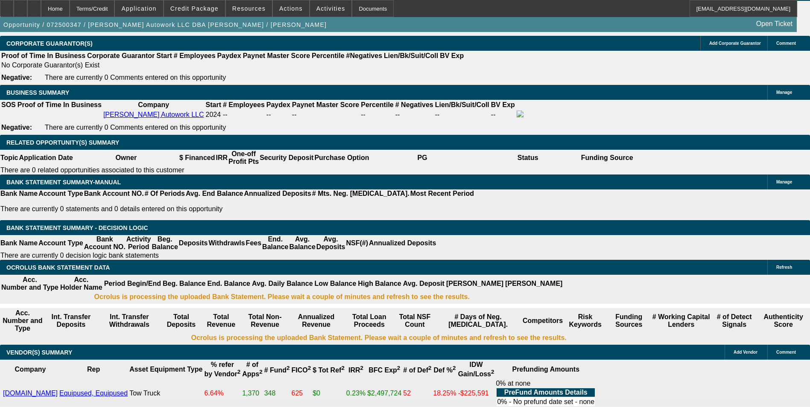
scroll to position [1331, 0]
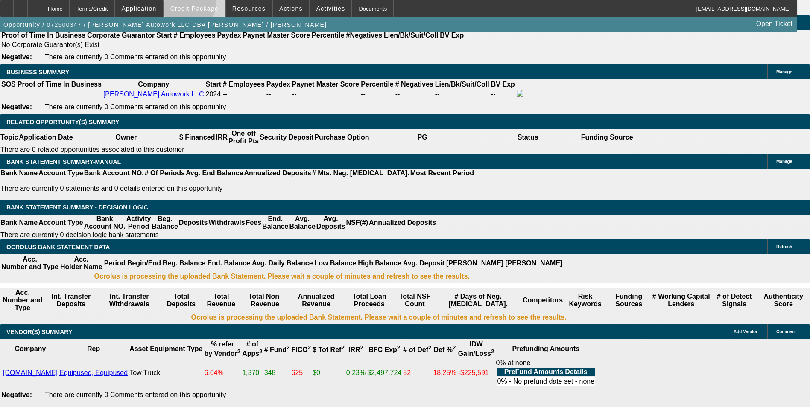
click at [200, 6] on span "Credit Package" at bounding box center [194, 8] width 48 height 7
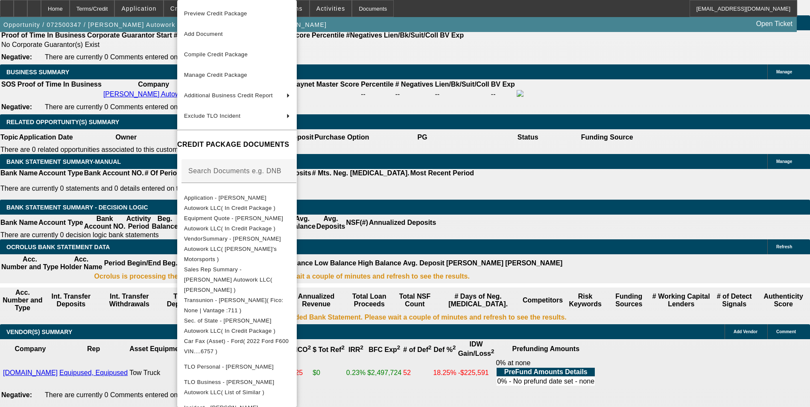
scroll to position [100, 0]
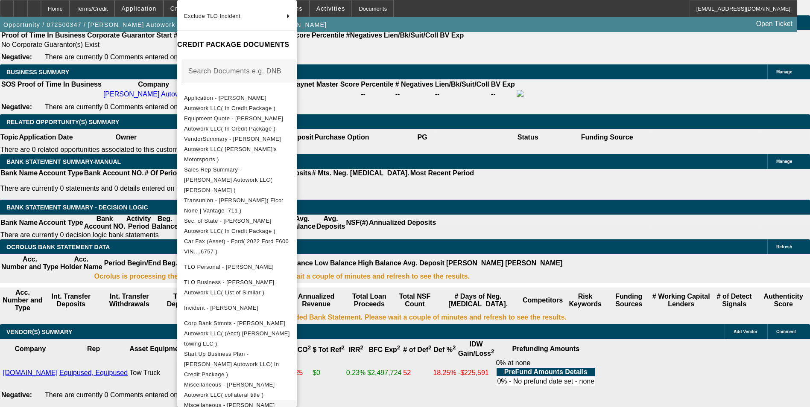
click at [280, 402] on span "Miscellaneous - Jaimes Autowork LLC( Collateral truck pics )" at bounding box center [232, 410] width 96 height 17
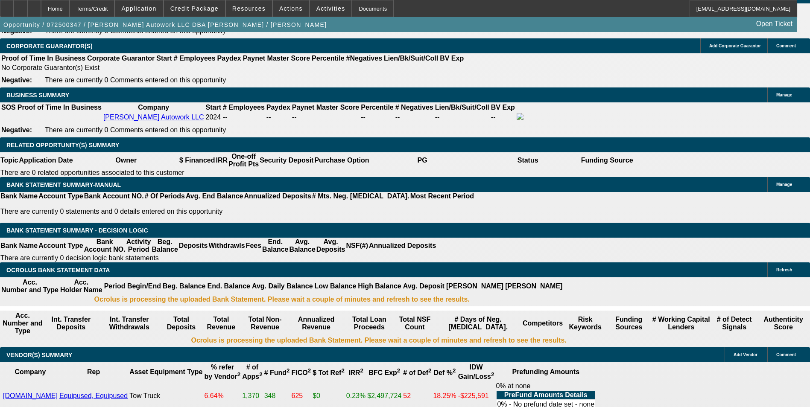
scroll to position [1289, 0]
